Goal: Share content

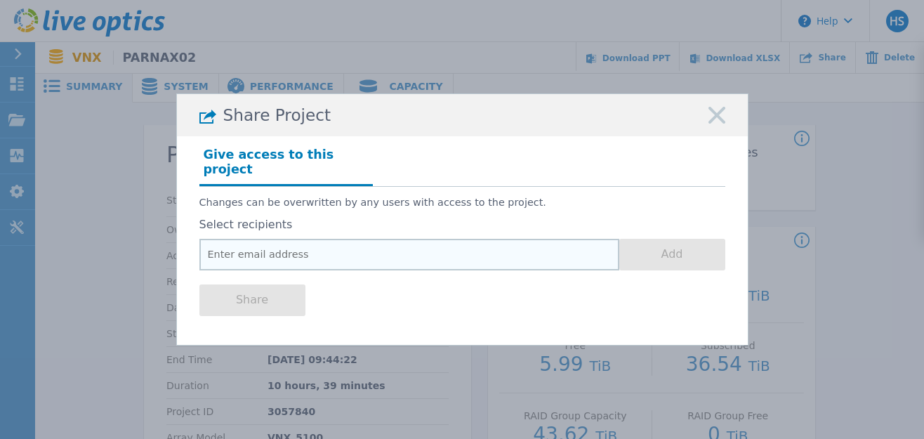
click at [307, 244] on input "email" at bounding box center [409, 255] width 420 height 32
paste input "romakla@cdw.com"
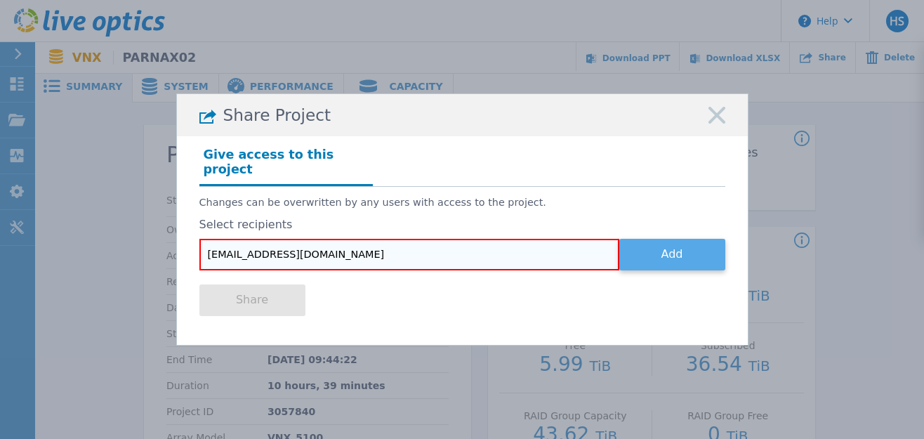
type input "romakla@cdw.com"
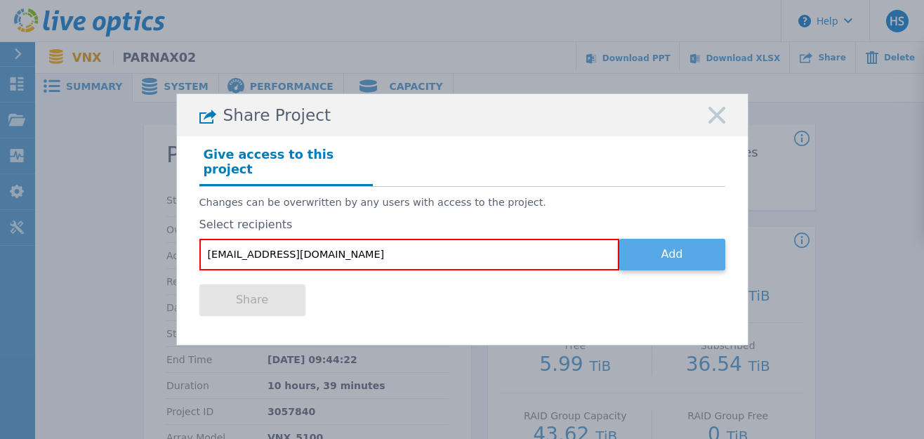
click at [657, 246] on button "Add" at bounding box center [672, 255] width 106 height 32
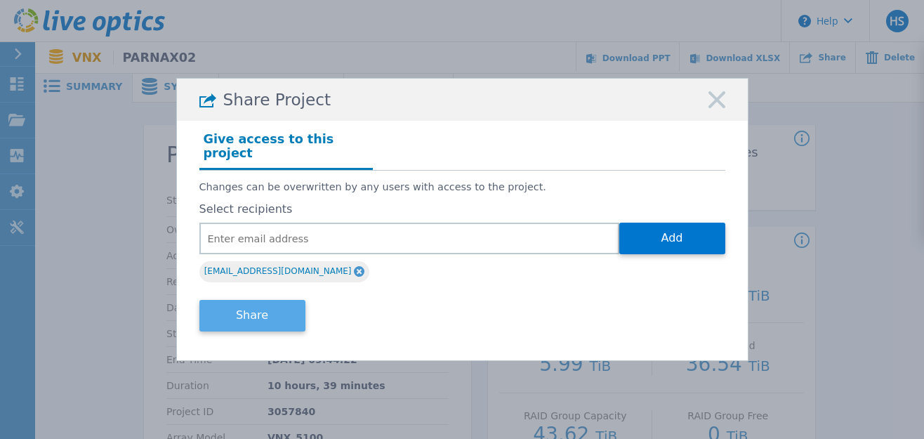
click at [241, 311] on button "Share" at bounding box center [252, 316] width 106 height 32
click at [263, 308] on button "Share" at bounding box center [252, 316] width 106 height 32
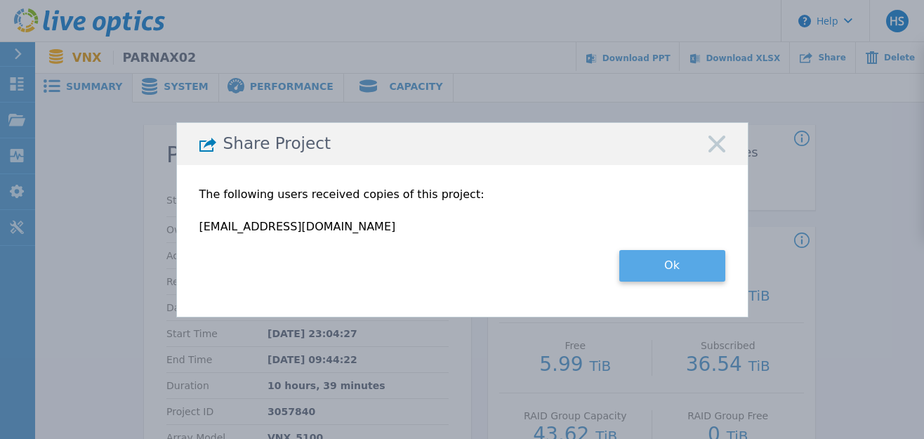
click at [668, 263] on button "Ok" at bounding box center [672, 266] width 106 height 32
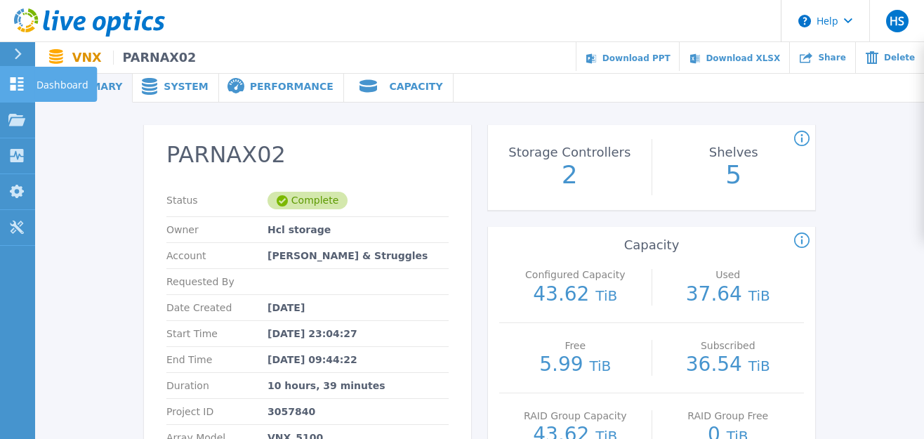
click at [17, 79] on icon at bounding box center [16, 83] width 17 height 13
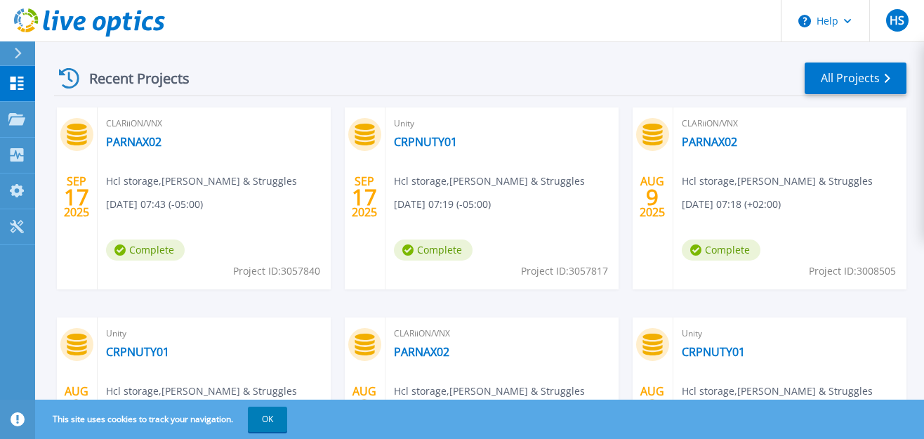
scroll to position [259, 0]
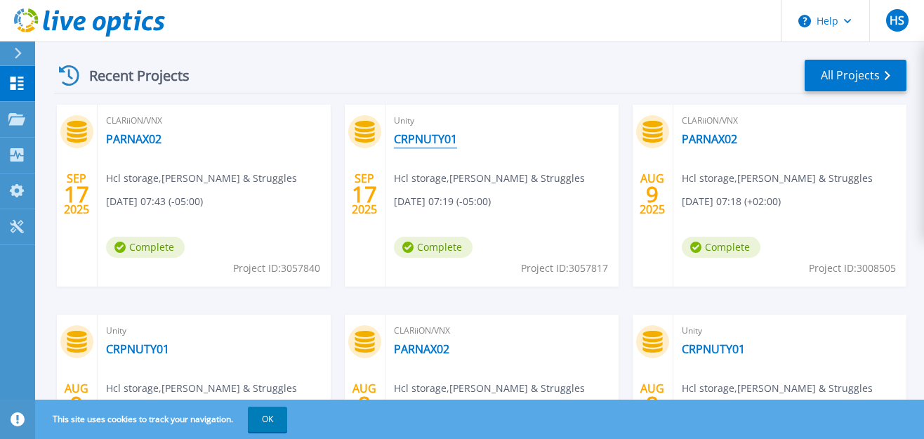
click at [426, 143] on link "CRPNUTY01" at bounding box center [425, 139] width 63 height 14
